Goal: Task Accomplishment & Management: Use online tool/utility

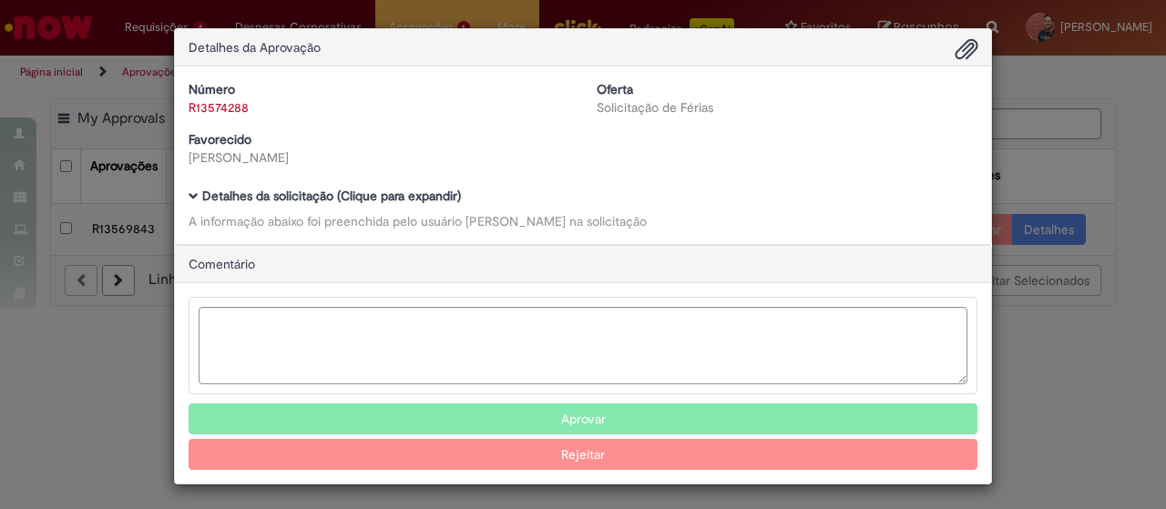
click at [71, 274] on div "Detalhes da Aprovação Número R13574288 Oferta Solicitação de Férias Favorecido …" at bounding box center [583, 254] width 1166 height 509
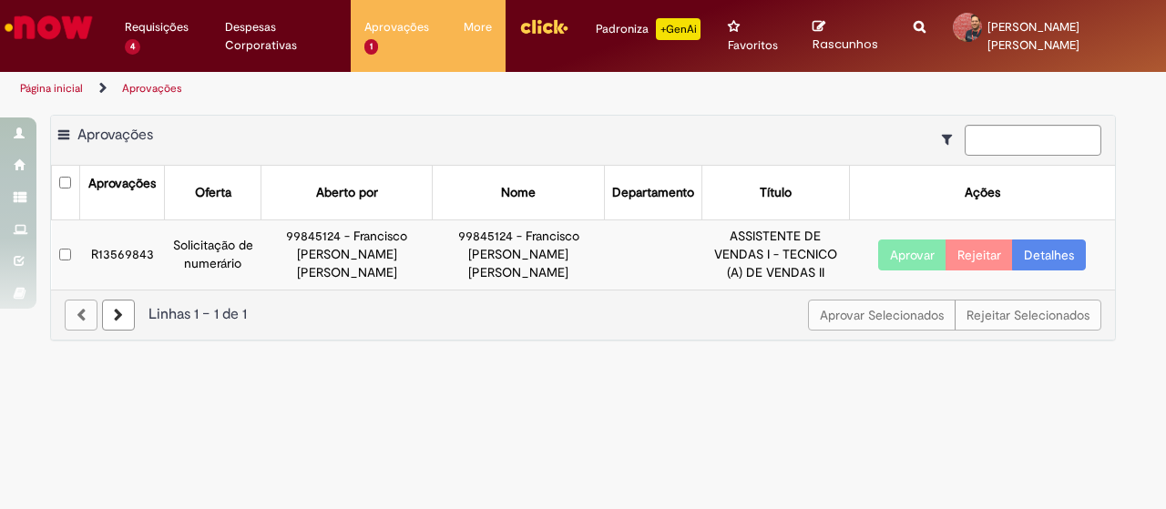
click at [909, 261] on button "Aprovar" at bounding box center [912, 255] width 68 height 31
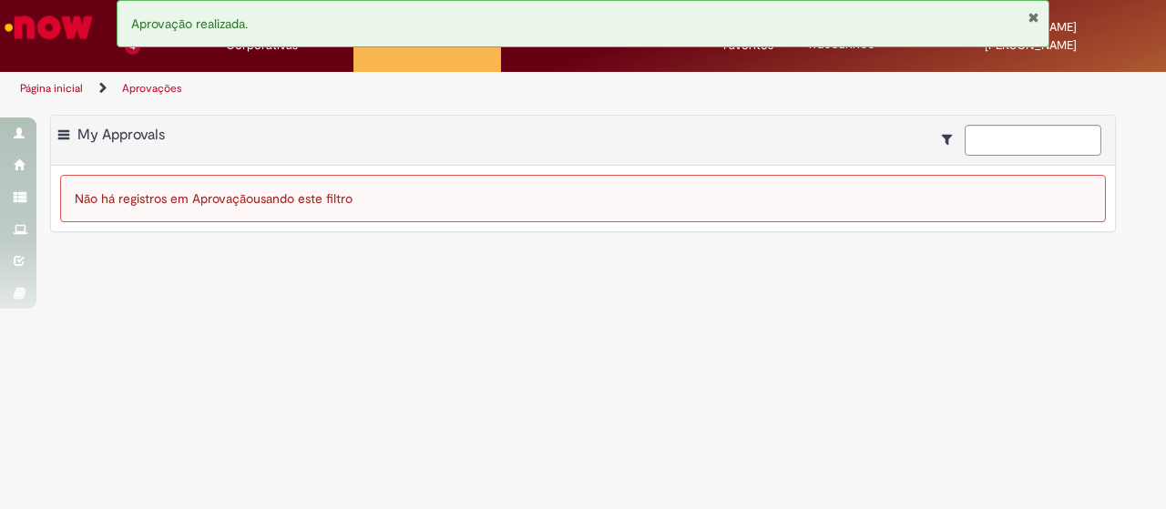
click at [62, 36] on img "Ir para a Homepage" at bounding box center [49, 27] width 94 height 36
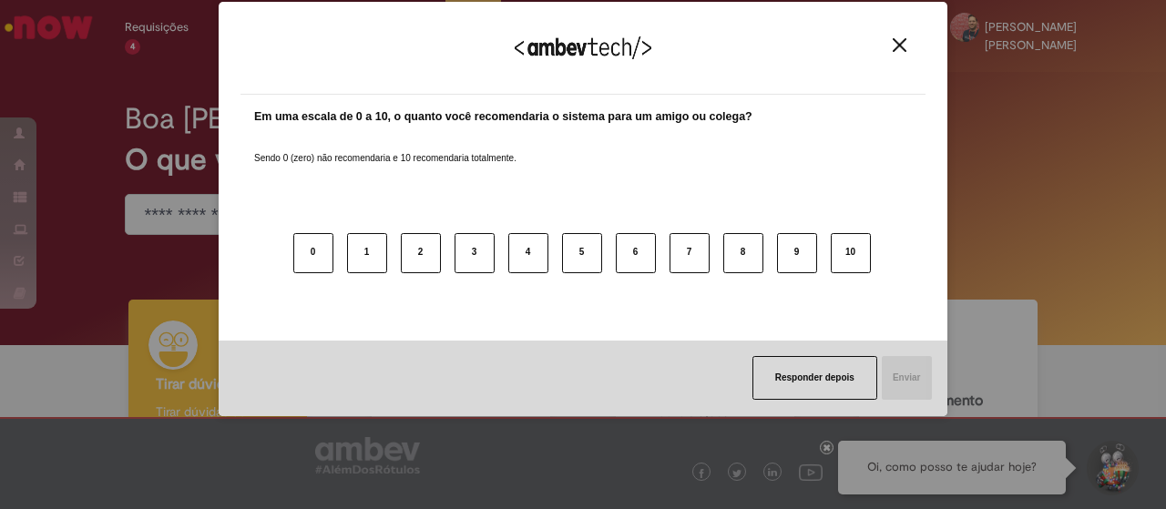
click at [902, 46] on img "Close" at bounding box center [900, 45] width 14 height 14
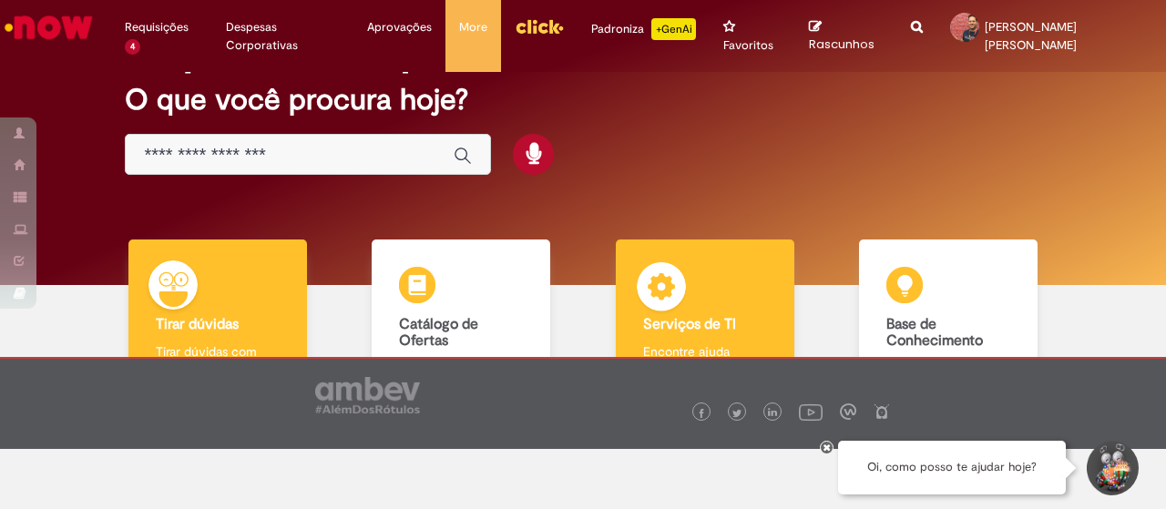
scroll to position [117, 0]
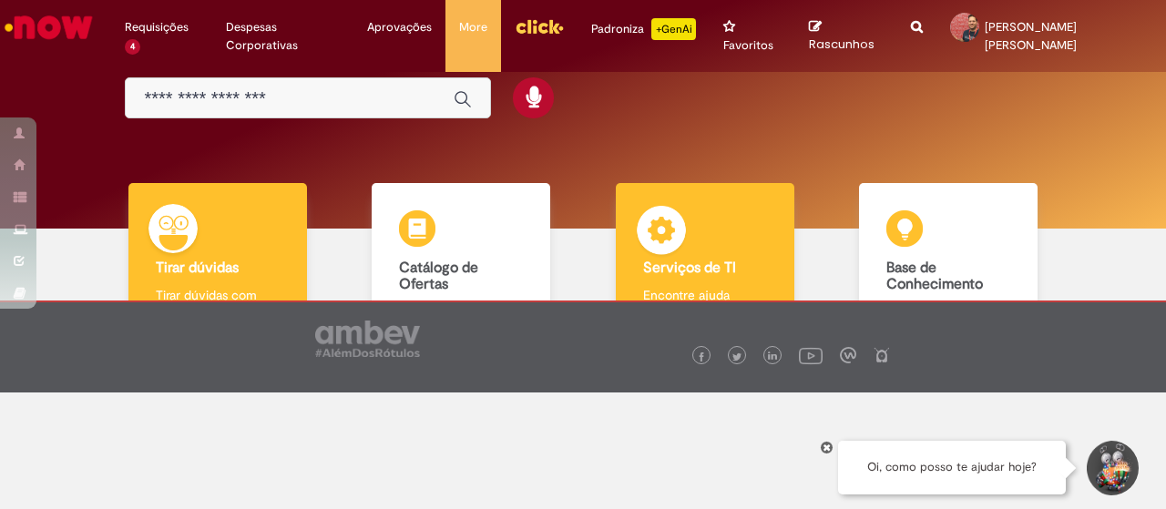
click at [669, 286] on p "Encontre ajuda" at bounding box center [705, 295] width 124 height 18
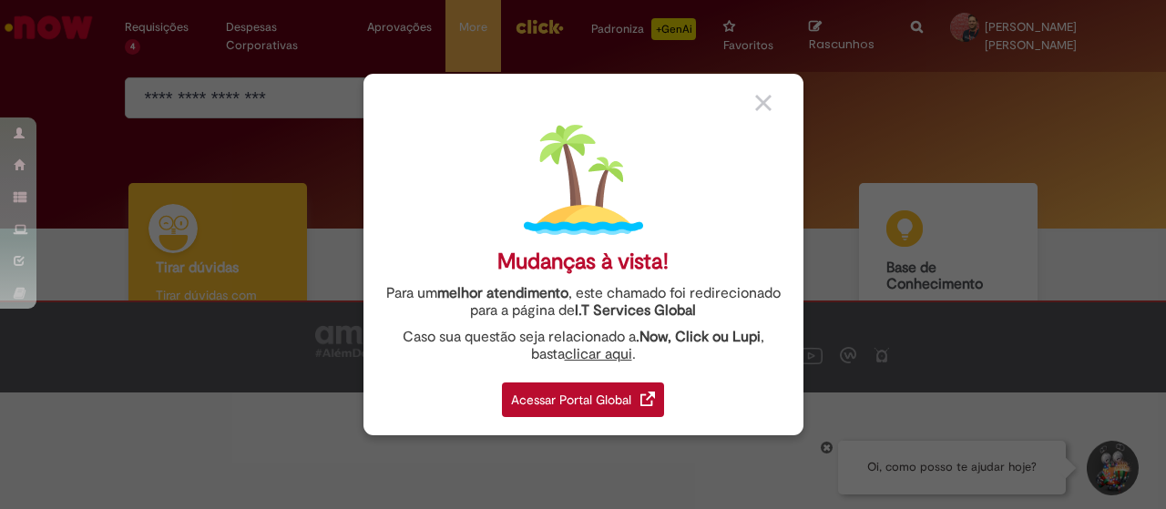
click at [595, 412] on div "Acessar Portal Global" at bounding box center [583, 400] width 162 height 35
